Goal: Task Accomplishment & Management: Manage account settings

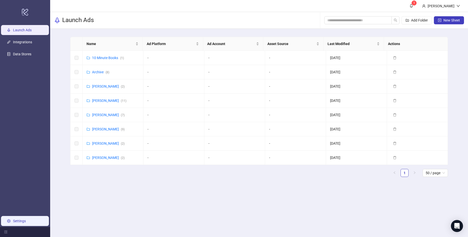
click at [22, 220] on link "Settings" at bounding box center [19, 221] width 13 height 4
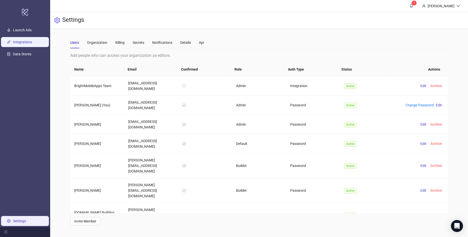
click at [31, 44] on link "Integrations" at bounding box center [22, 42] width 19 height 4
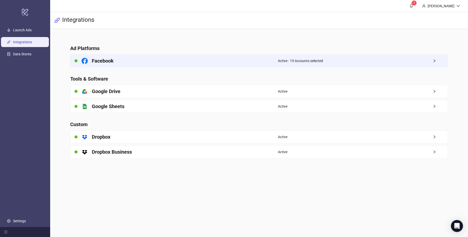
click at [402, 63] on div "Active - 15 Accounts selected" at bounding box center [363, 61] width 170 height 13
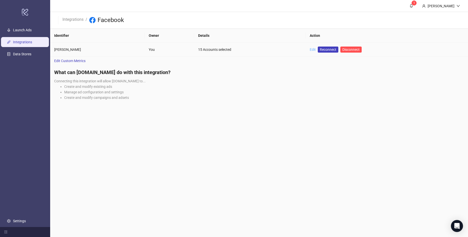
click at [310, 48] on link "Edit" at bounding box center [313, 50] width 6 height 4
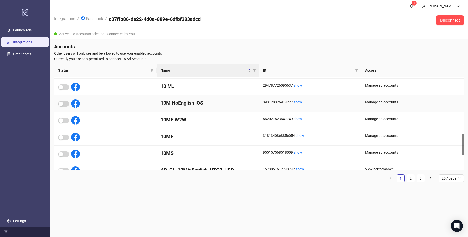
scroll to position [327, 0]
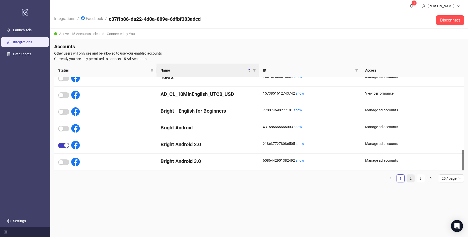
click at [413, 179] on link "2" at bounding box center [411, 179] width 8 height 8
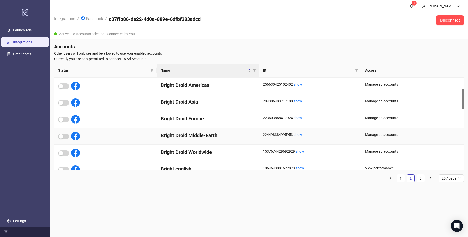
scroll to position [0, 0]
click at [63, 121] on span "button" at bounding box center [63, 120] width 11 height 6
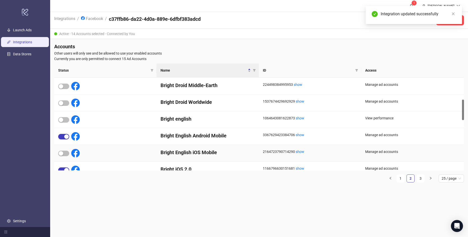
scroll to position [125, 0]
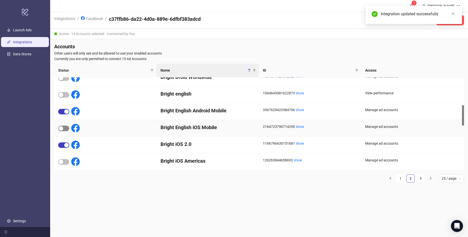
click at [64, 129] on span "button" at bounding box center [63, 129] width 11 height 6
click at [226, 207] on main "1 [PERSON_NAME] Integrations / Facebook / c37ffb86-da22-4d0a-889e-6dfbf383adcd …" at bounding box center [259, 118] width 418 height 237
